Goal: Information Seeking & Learning: Learn about a topic

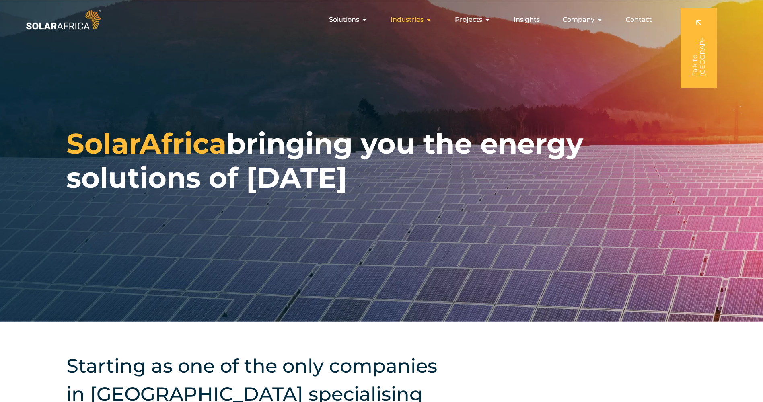
click at [431, 18] on icon "Menu" at bounding box center [428, 19] width 6 height 6
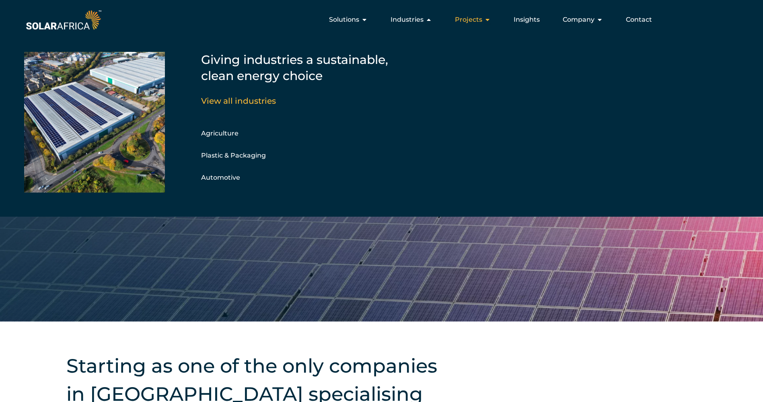
click at [469, 17] on span "Projects" at bounding box center [468, 20] width 27 height 10
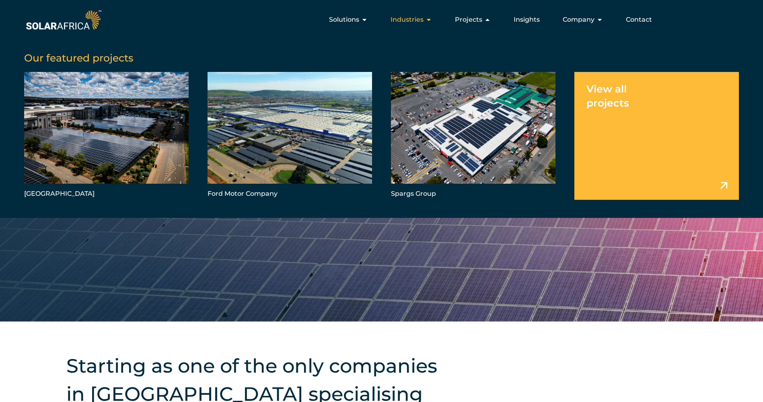
click at [425, 19] on div "Industries Close Industries Open Industries" at bounding box center [411, 20] width 54 height 16
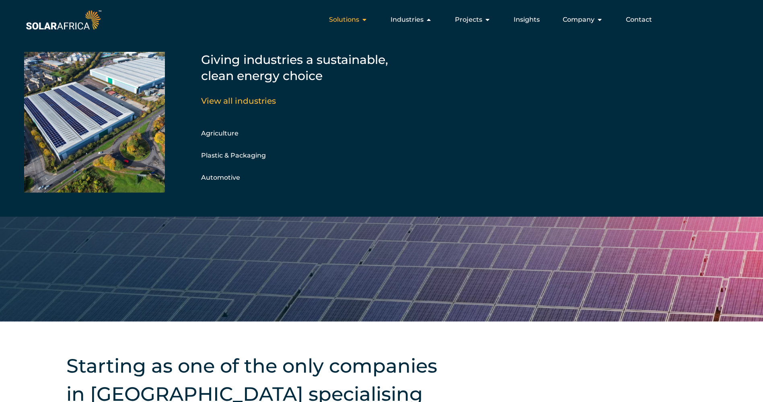
click at [367, 20] on icon "Menu" at bounding box center [364, 19] width 6 height 6
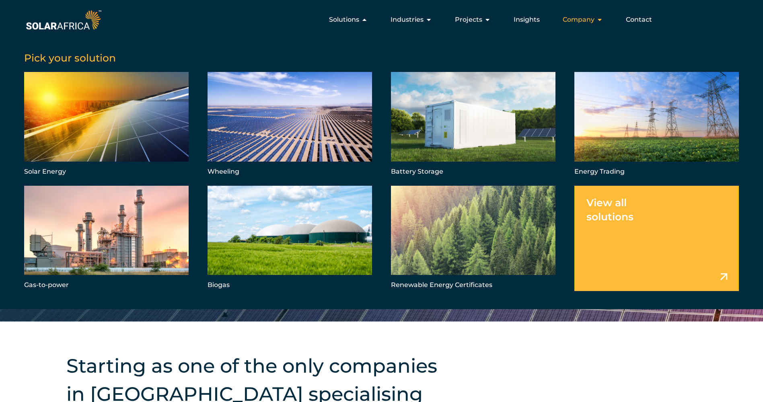
click at [589, 21] on span "Company" at bounding box center [578, 20] width 32 height 10
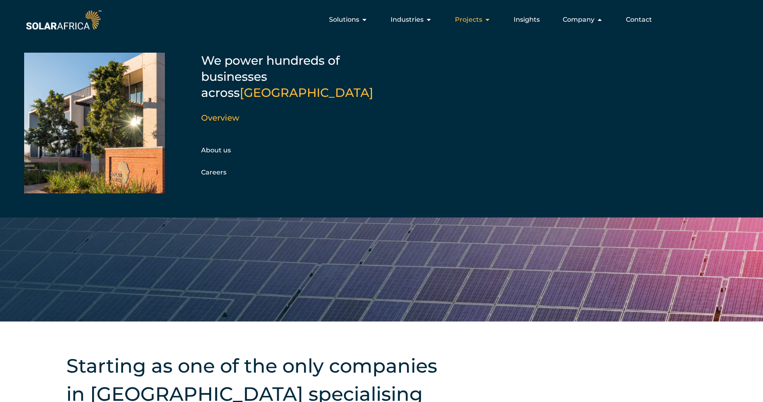
click at [482, 21] on span "Projects" at bounding box center [468, 20] width 27 height 10
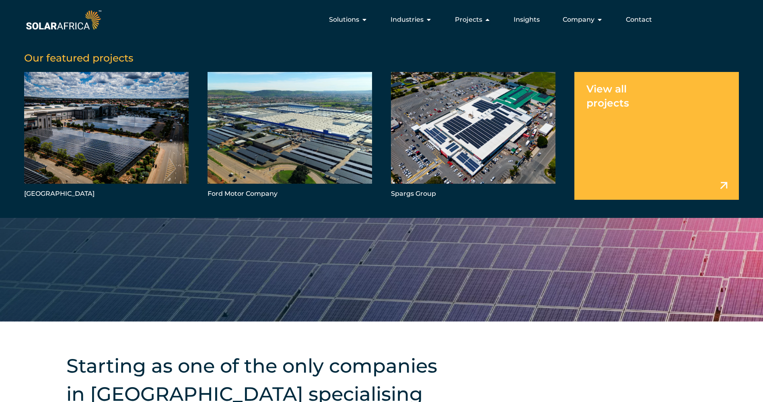
click at [679, 160] on link "Menu" at bounding box center [656, 135] width 164 height 127
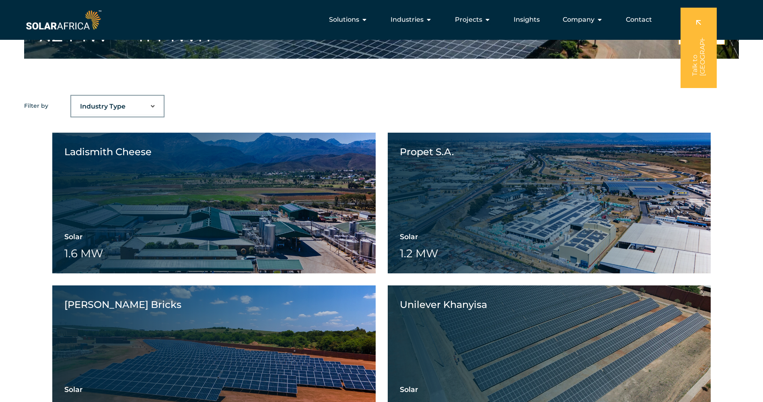
scroll to position [563, 0]
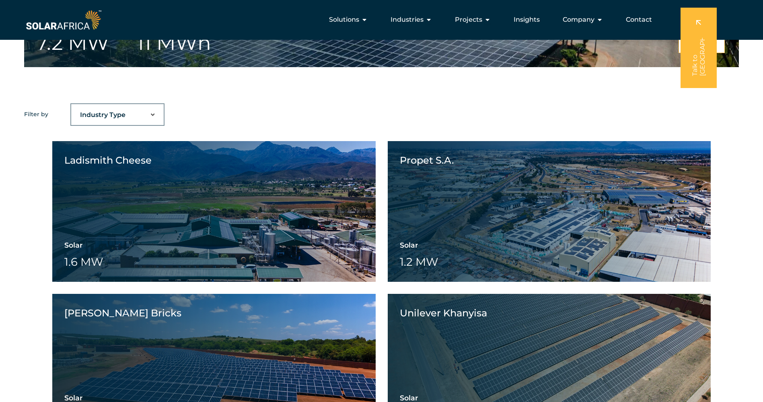
click at [158, 115] on select "Industry Type Agriculture Automotive Corporate Parks FMCG Food Processing Hospi…" at bounding box center [117, 115] width 92 height 16
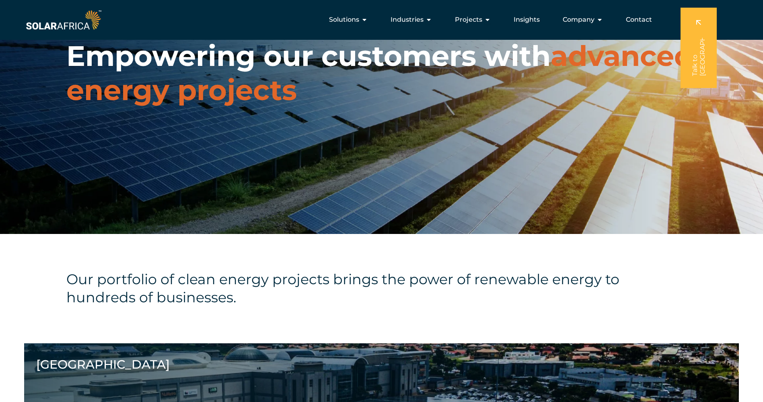
scroll to position [0, 0]
